Goal: Task Accomplishment & Management: Manage account settings

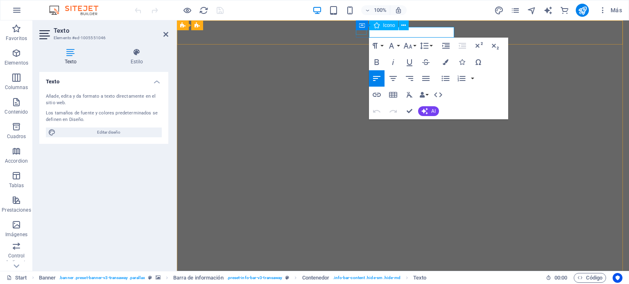
drag, startPoint x: 397, startPoint y: 34, endPoint x: 365, endPoint y: 33, distance: 31.9
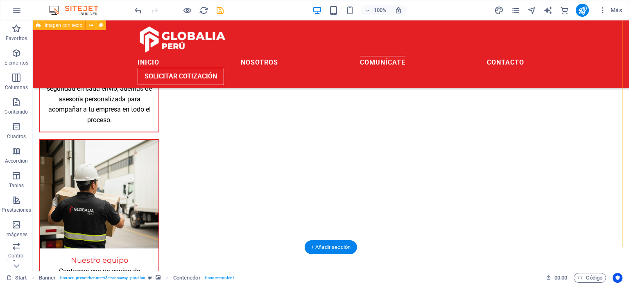
scroll to position [853, 0]
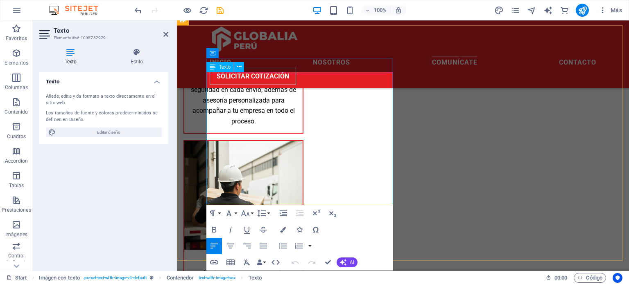
drag, startPoint x: 282, startPoint y: 174, endPoint x: 273, endPoint y: 174, distance: 8.2
drag, startPoint x: 283, startPoint y: 173, endPoint x: 257, endPoint y: 174, distance: 25.8
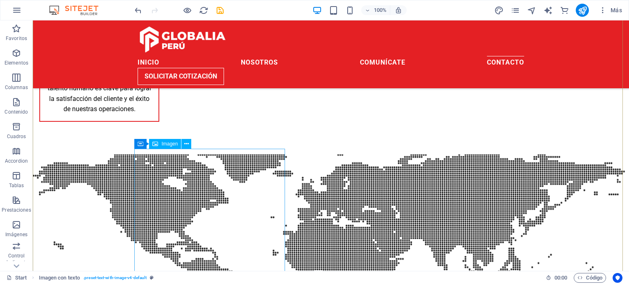
scroll to position [1101, 0]
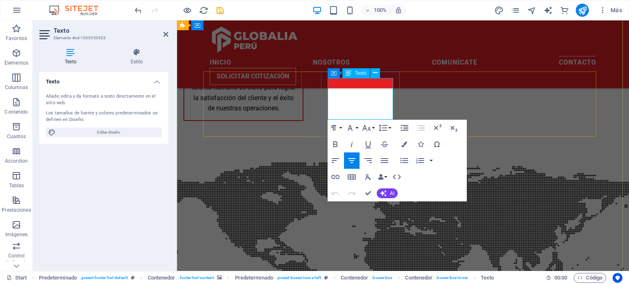
drag, startPoint x: 357, startPoint y: 108, endPoint x: 329, endPoint y: 109, distance: 27.9
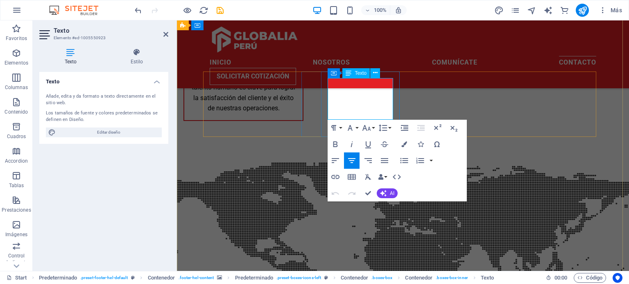
drag, startPoint x: 328, startPoint y: 103, endPoint x: 373, endPoint y: 114, distance: 46.4
click at [357, 127] on button "Font Family" at bounding box center [352, 128] width 16 height 16
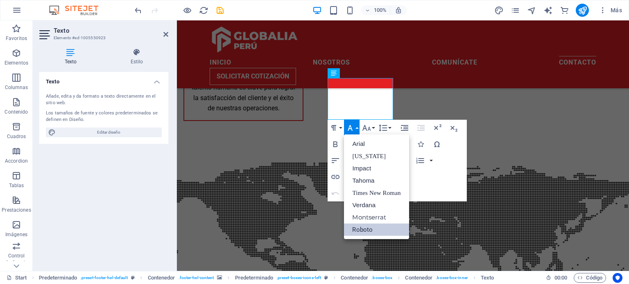
scroll to position [0, 0]
click at [357, 127] on button "Font Family" at bounding box center [352, 128] width 16 height 16
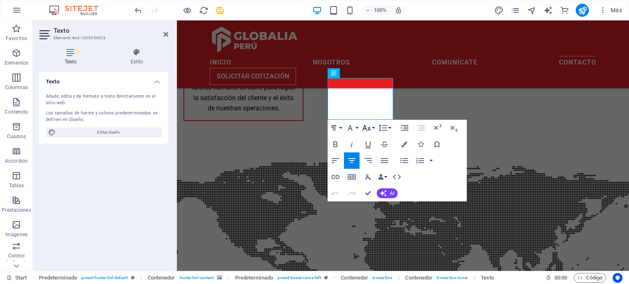
click at [375, 127] on button "Font Size" at bounding box center [368, 128] width 16 height 16
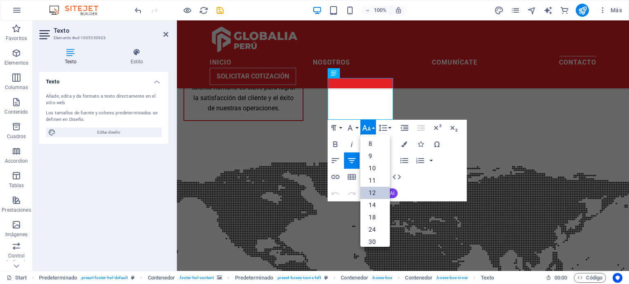
click at [375, 189] on link "12" at bounding box center [374, 193] width 29 height 12
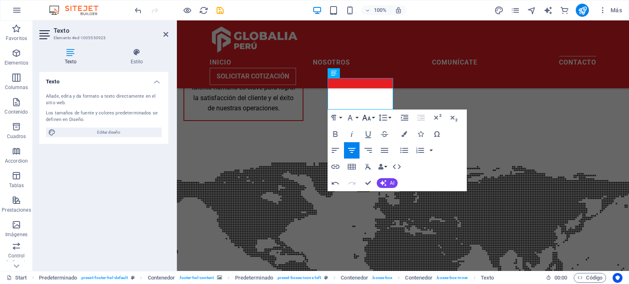
click at [372, 122] on button "Font Size" at bounding box center [368, 118] width 16 height 16
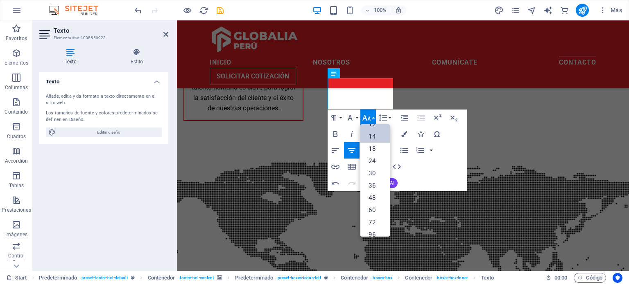
click at [376, 133] on link "14" at bounding box center [374, 137] width 29 height 12
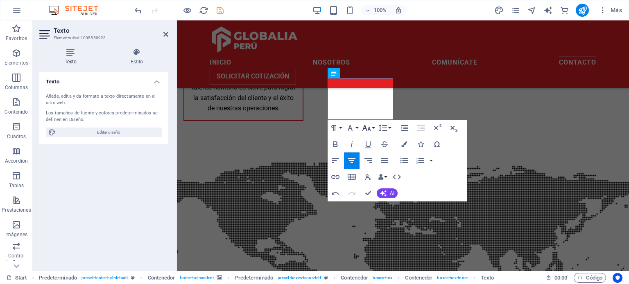
click at [368, 129] on icon "button" at bounding box center [366, 128] width 10 height 10
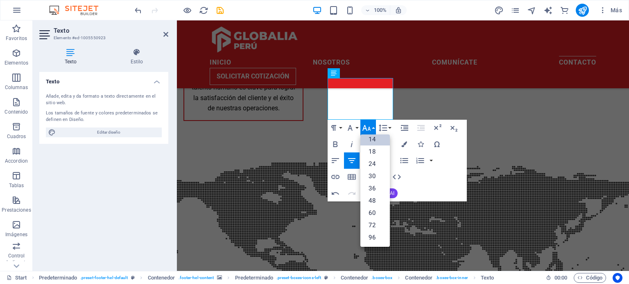
scroll to position [65, 0]
click at [368, 129] on icon "button" at bounding box center [366, 128] width 10 height 10
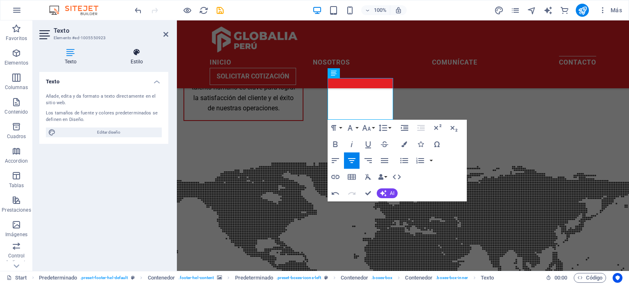
click at [129, 54] on icon at bounding box center [136, 52] width 63 height 8
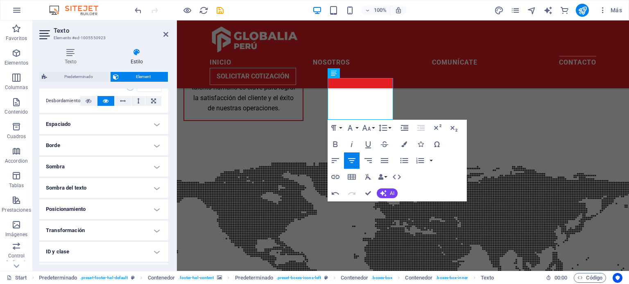
scroll to position [176, 0]
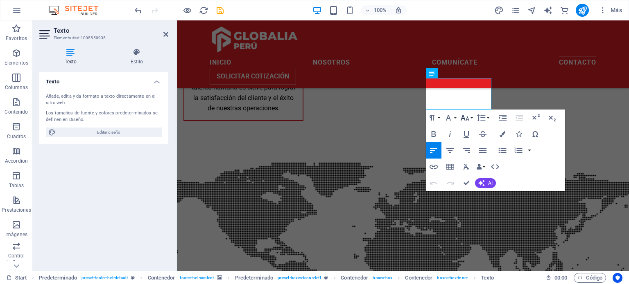
click at [470, 117] on button "Font Size" at bounding box center [466, 118] width 16 height 16
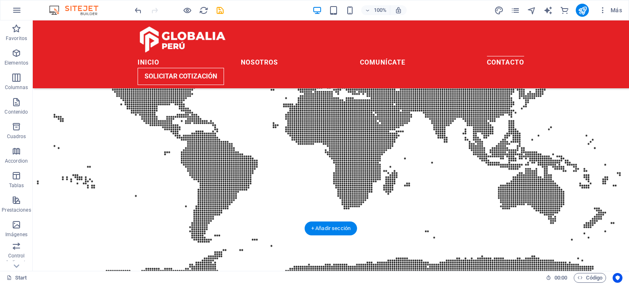
scroll to position [1196, 0]
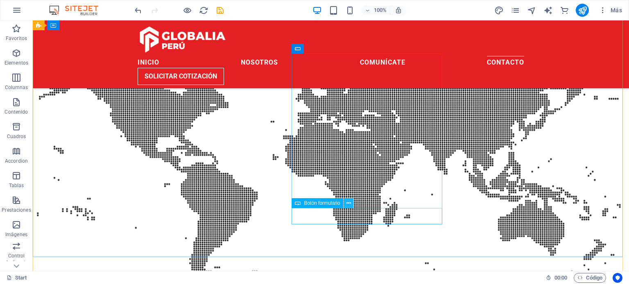
click at [346, 205] on icon at bounding box center [348, 203] width 5 height 9
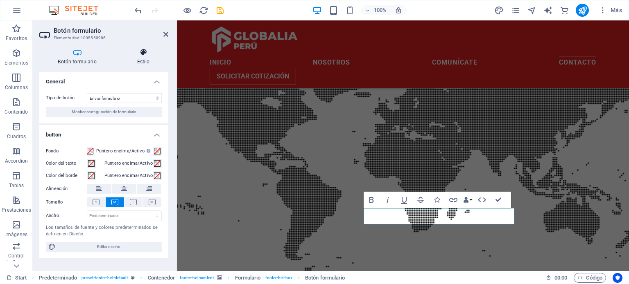
click at [137, 61] on h4 "Estilo" at bounding box center [143, 56] width 50 height 17
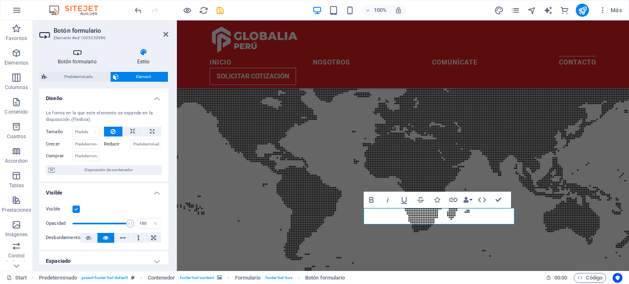
click at [89, 59] on h4 "Botón formulario" at bounding box center [78, 56] width 79 height 17
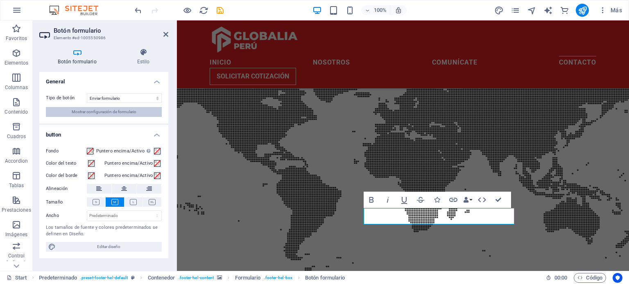
click at [131, 113] on span "Mostrar configuración de formulario" at bounding box center [104, 112] width 65 height 10
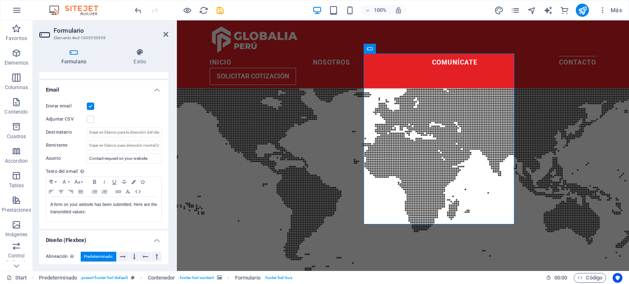
scroll to position [201, 0]
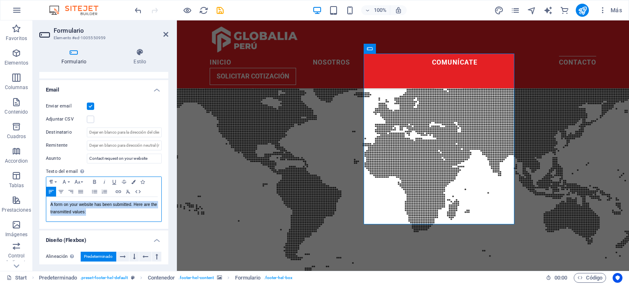
drag, startPoint x: 97, startPoint y: 214, endPoint x: 42, endPoint y: 205, distance: 55.5
click at [42, 205] on div "Enviar email Adjuntar CSV Destinatario Remitente Asunto Contact request on your…" at bounding box center [103, 162] width 129 height 134
copy p "A form on your website has been submitted. Here are the transmitted values:"
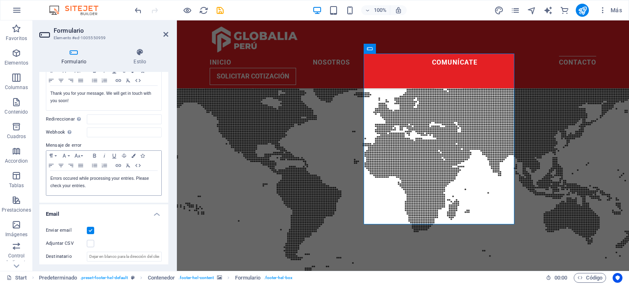
scroll to position [77, 0]
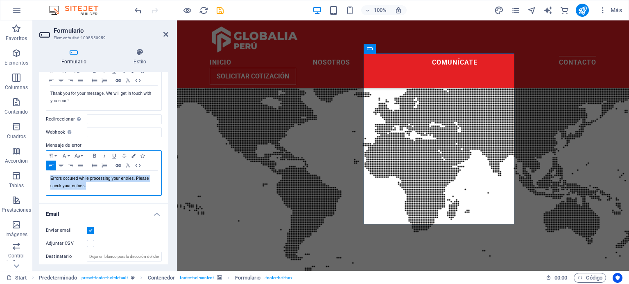
drag, startPoint x: 93, startPoint y: 188, endPoint x: 41, endPoint y: 177, distance: 52.4
click at [41, 177] on div "Mensaje de éxito Paragraph Format Normal Heading 1 Heading 2 Heading 3 Heading …" at bounding box center [103, 126] width 129 height 154
copy p "Errors occured while processing your entries. Please check your entries."
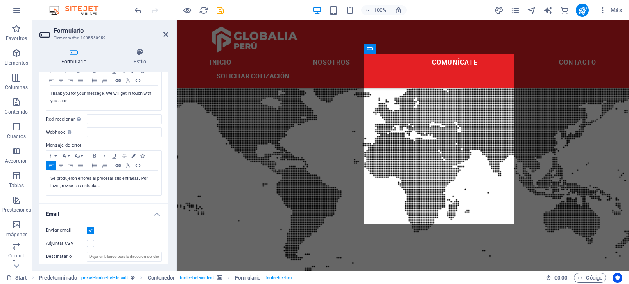
click at [104, 202] on div "Mensaje de éxito Paragraph Format Normal Heading 1 Heading 2 Heading 3 Heading …" at bounding box center [103, 126] width 129 height 154
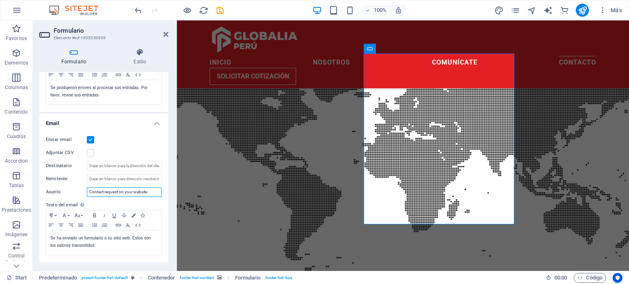
drag, startPoint x: 154, startPoint y: 194, endPoint x: 84, endPoint y: 195, distance: 70.8
click at [84, 195] on div "Asunto Contact request on your website" at bounding box center [104, 192] width 116 height 10
paste input "Solicitud de contacto en su sitio web"
type input "Solicitud de contacto en su sitio web"
click at [72, 191] on label "Asunto" at bounding box center [66, 192] width 41 height 10
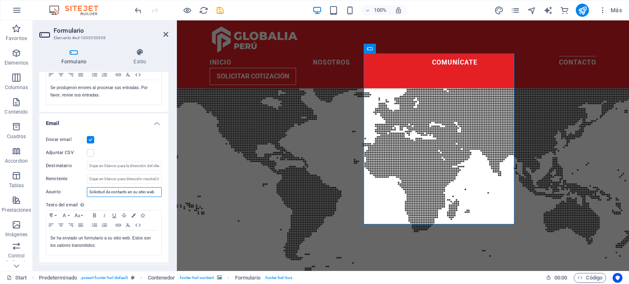
click at [87, 191] on input "Solicitud de contacto en su sitio web" at bounding box center [124, 192] width 75 height 10
click at [149, 167] on input "Destinatario" at bounding box center [124, 166] width 75 height 10
drag, startPoint x: 154, startPoint y: 167, endPoint x: 160, endPoint y: 167, distance: 5.7
click at [160, 167] on input "Destinatario" at bounding box center [124, 166] width 75 height 10
type input "[EMAIL_ADDRESS][DOMAIN_NAME]"
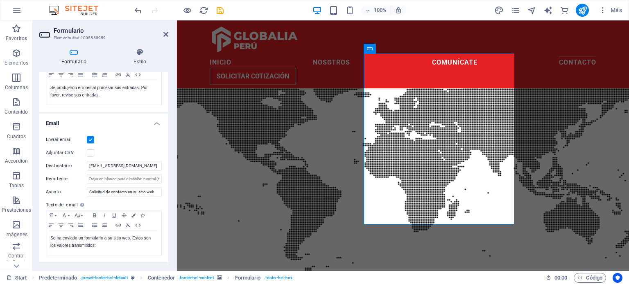
click at [141, 126] on h4 "Email" at bounding box center [103, 121] width 129 height 15
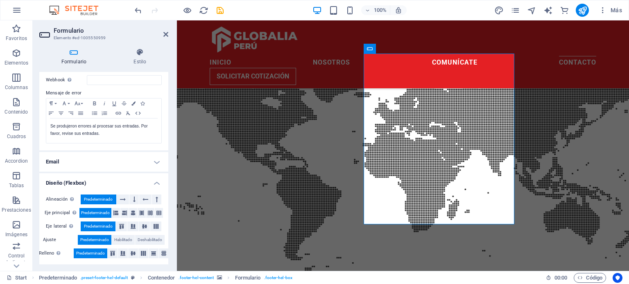
click at [156, 166] on h4 "Email" at bounding box center [103, 162] width 129 height 20
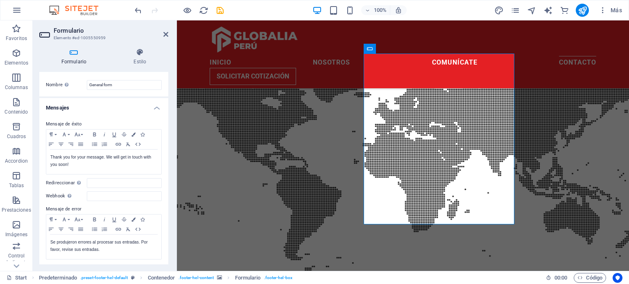
scroll to position [5, 0]
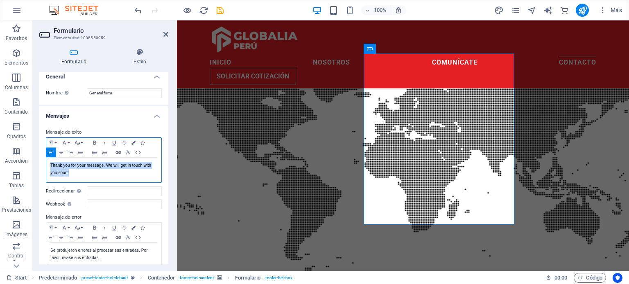
drag, startPoint x: 82, startPoint y: 174, endPoint x: 43, endPoint y: 163, distance: 40.3
click at [43, 163] on div "Mensaje de éxito Paragraph Format Normal Heading 1 Heading 2 Heading 3 Heading …" at bounding box center [103, 198] width 129 height 154
copy p "Thank you for your message. We will get in touch with you soon!"
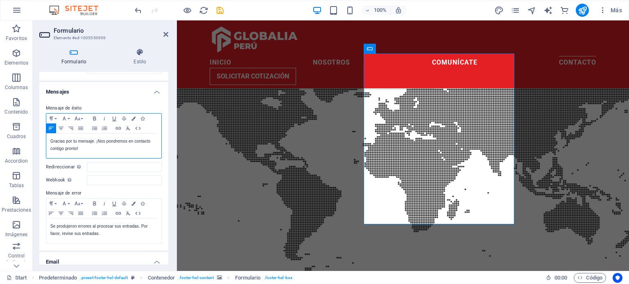
scroll to position [0, 0]
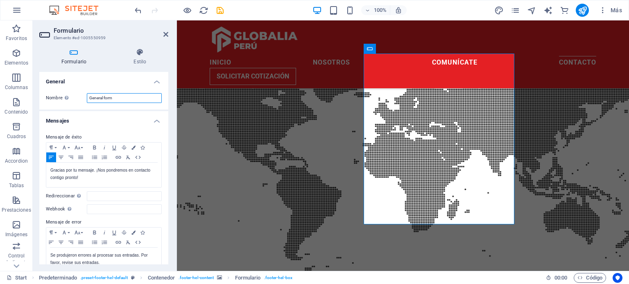
click at [129, 96] on input "General form" at bounding box center [124, 98] width 75 height 10
drag, startPoint x: 125, startPoint y: 101, endPoint x: 87, endPoint y: 101, distance: 38.1
click at [87, 101] on input "General form" at bounding box center [124, 98] width 75 height 10
type input "Formulario general"
click at [92, 77] on h4 "General" at bounding box center [103, 79] width 129 height 15
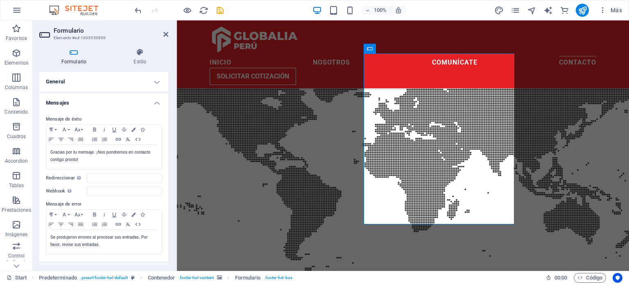
click at [163, 84] on h4 "General" at bounding box center [103, 82] width 129 height 20
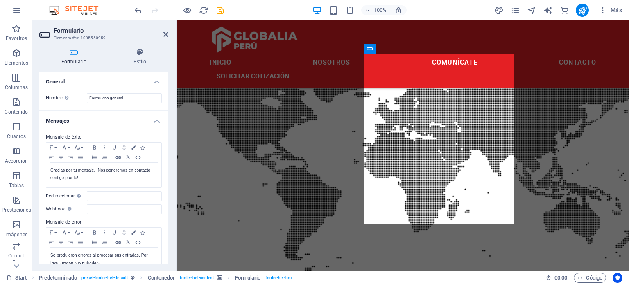
drag, startPoint x: 168, startPoint y: 89, endPoint x: 169, endPoint y: 116, distance: 26.6
click at [169, 116] on div "Formulario Estilo General Nombre Define un nombre para el formulario. Formulari…" at bounding box center [104, 157] width 142 height 230
drag, startPoint x: 166, startPoint y: 113, endPoint x: 167, endPoint y: 135, distance: 23.0
click at [168, 136] on div "General Nombre Define un nombre para el formulario. Formulario general Mensajes…" at bounding box center [103, 168] width 129 height 193
drag, startPoint x: 166, startPoint y: 120, endPoint x: 167, endPoint y: 129, distance: 9.5
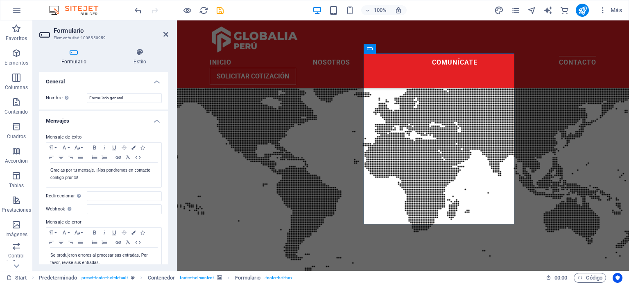
click at [167, 129] on div "General Nombre Define un nombre para el formulario. Formulario general Mensajes…" at bounding box center [103, 168] width 129 height 193
click at [166, 32] on icon at bounding box center [165, 34] width 5 height 7
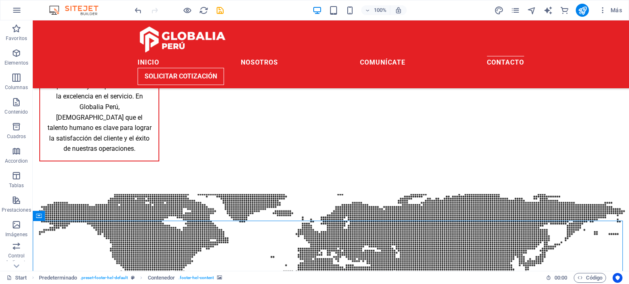
scroll to position [1089, 0]
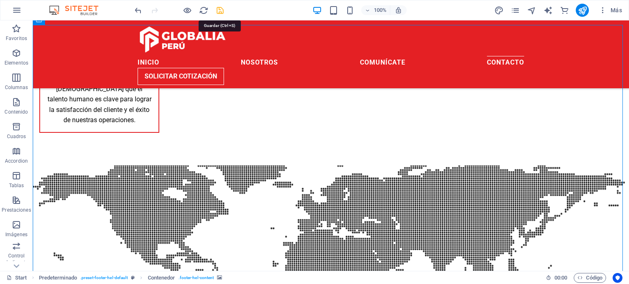
click at [219, 10] on icon "save" at bounding box center [219, 10] width 9 height 9
checkbox input "false"
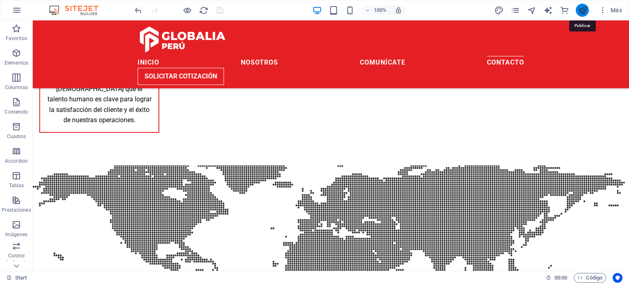
click at [580, 13] on icon "publish" at bounding box center [582, 10] width 9 height 9
